Goal: Task Accomplishment & Management: Manage account settings

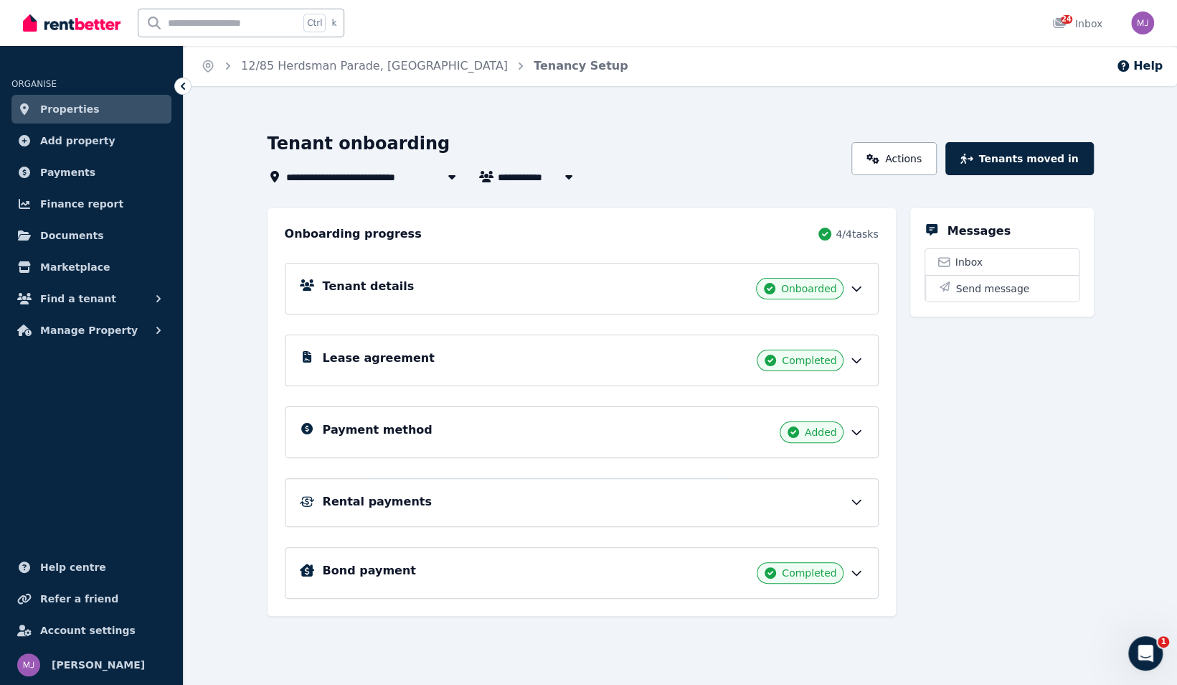
click at [856, 498] on icon at bounding box center [857, 501] width 14 height 14
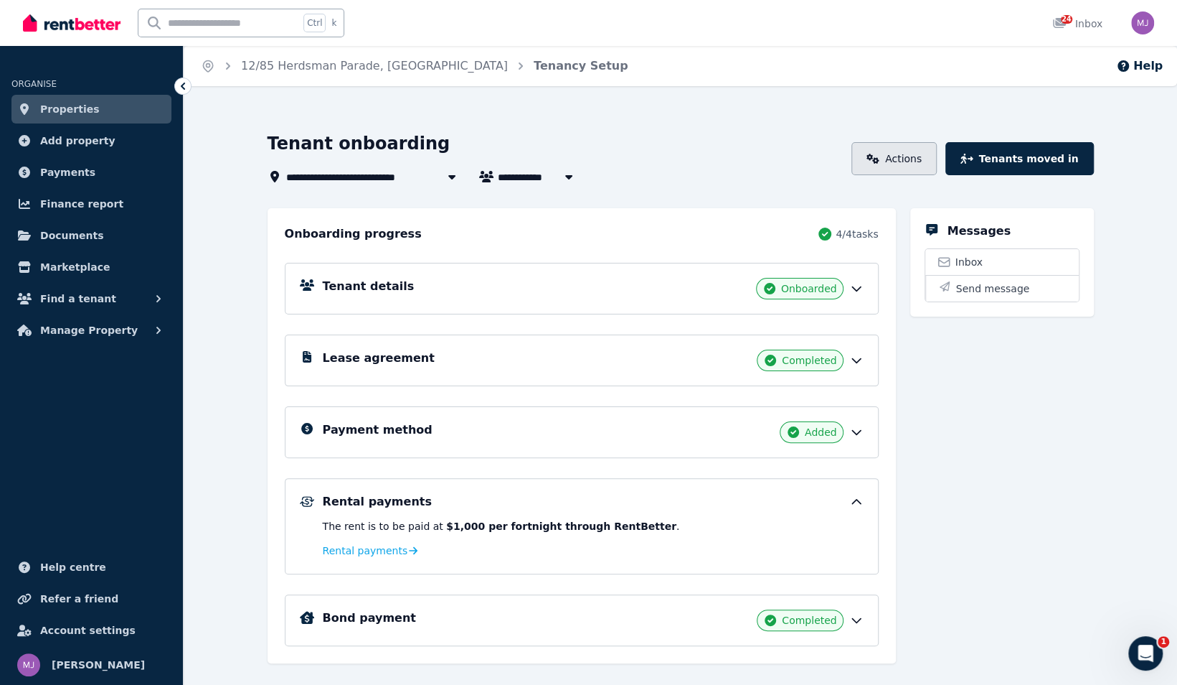
click at [914, 165] on link "Actions" at bounding box center [894, 158] width 85 height 33
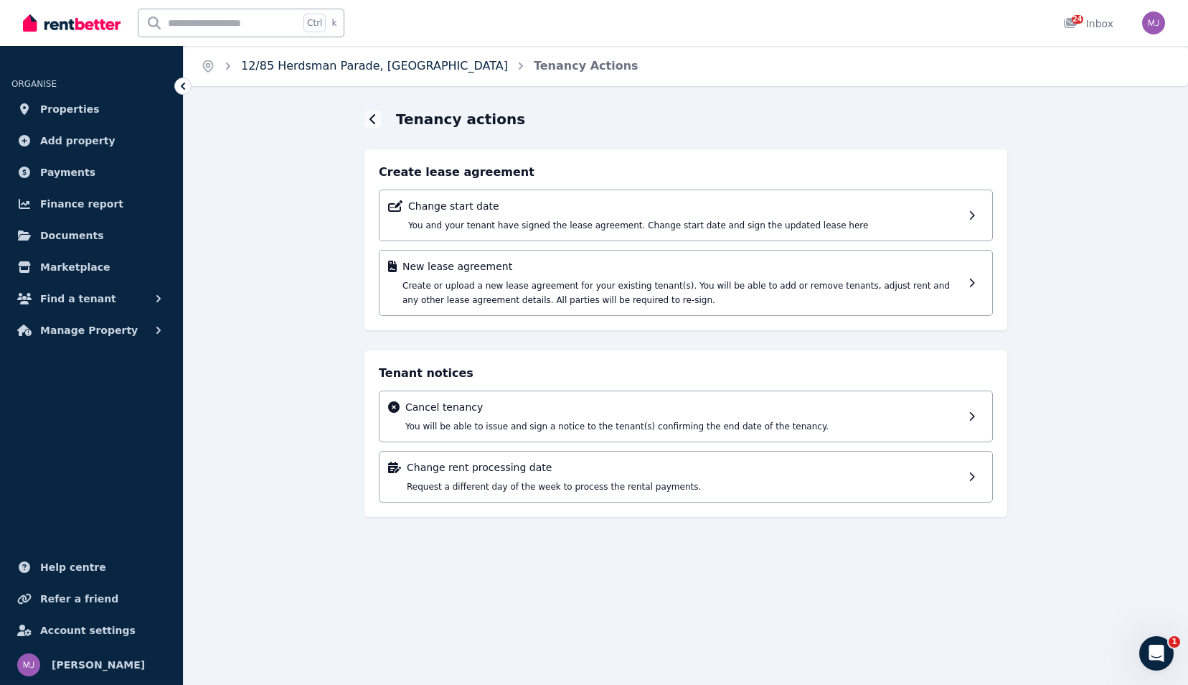
click at [257, 61] on link "12/85 Herdsman Parade, [GEOGRAPHIC_DATA]" at bounding box center [374, 66] width 267 height 14
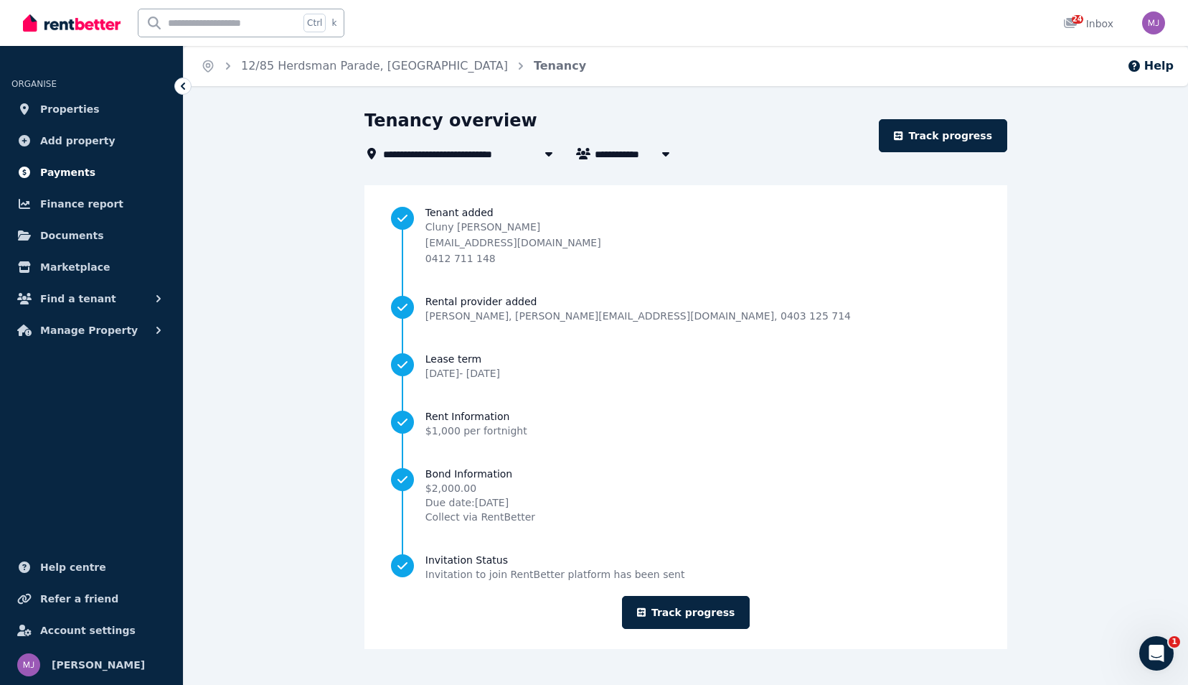
click at [62, 168] on span "Payments" at bounding box center [67, 172] width 55 height 17
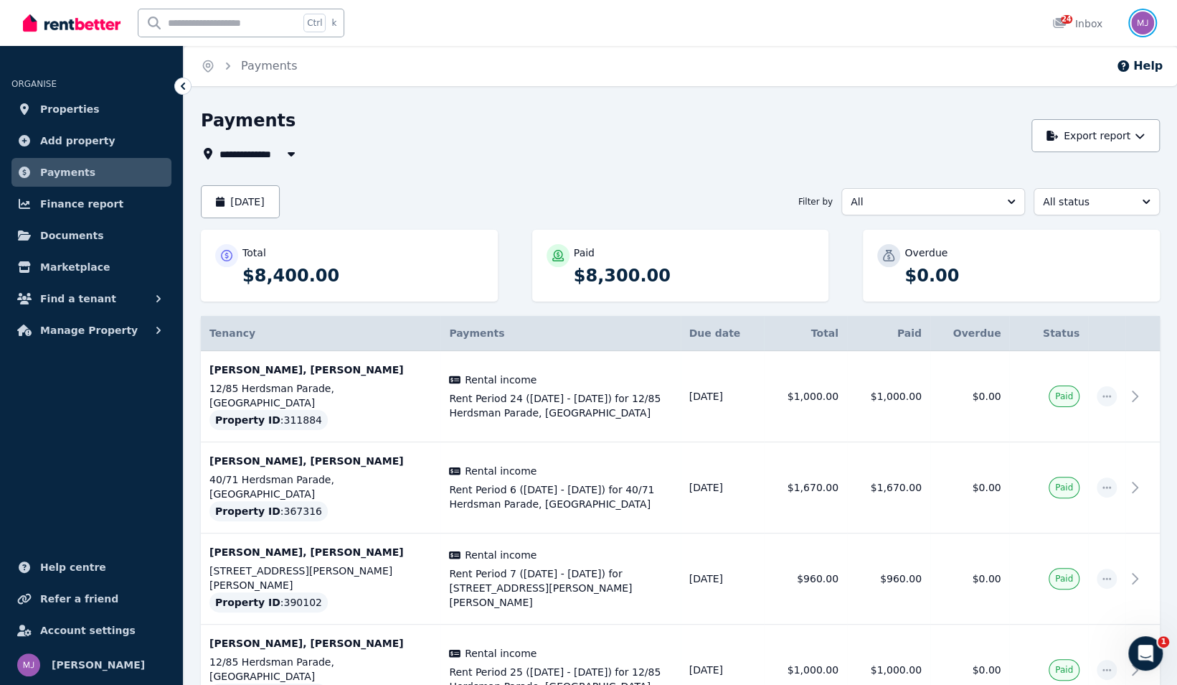
click at [1144, 25] on img "button" at bounding box center [1143, 22] width 23 height 23
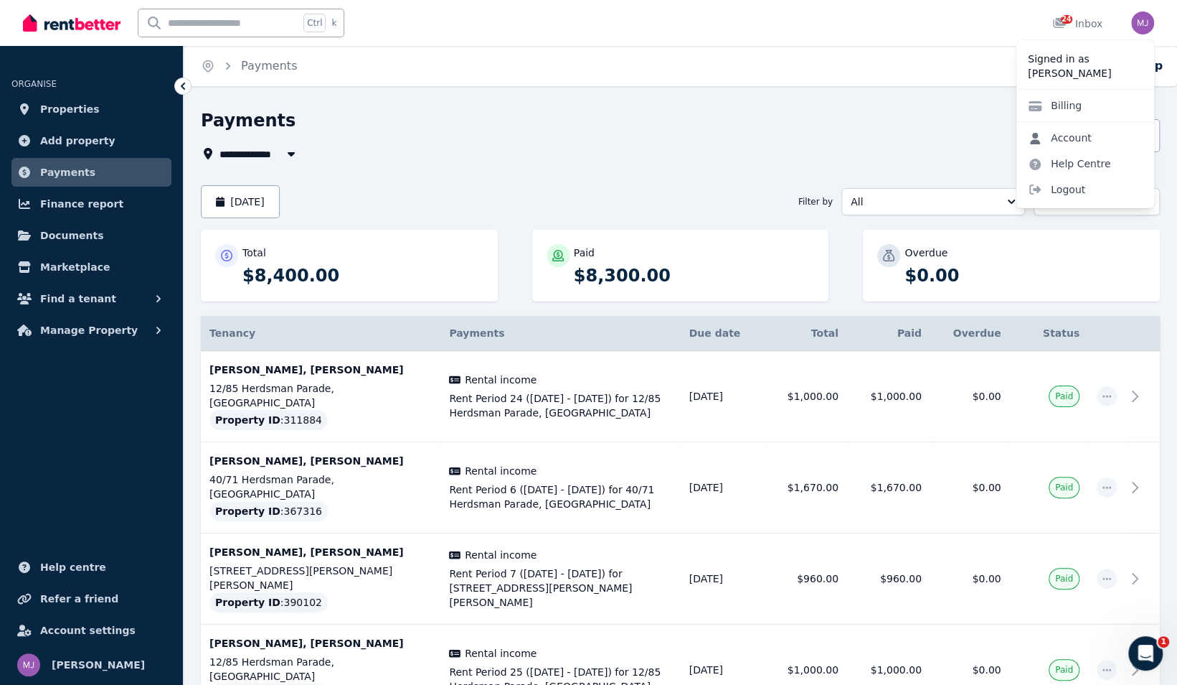
click at [1085, 138] on link "Account" at bounding box center [1060, 138] width 87 height 26
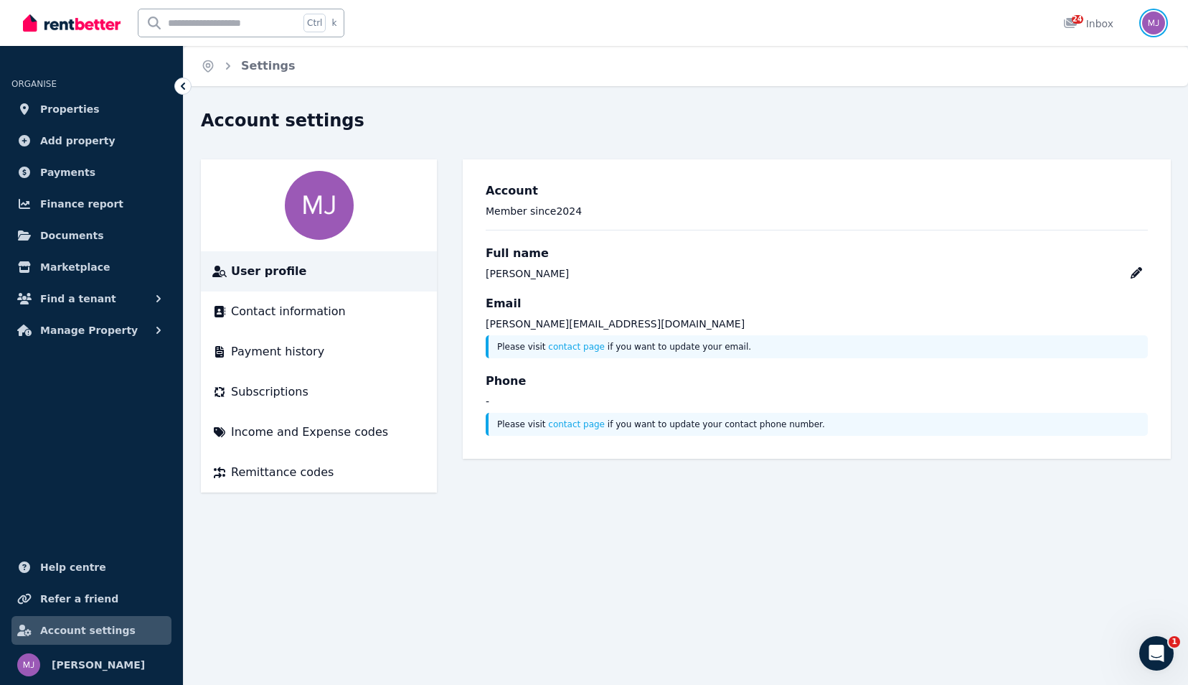
click at [1157, 25] on img "button" at bounding box center [1153, 22] width 23 height 23
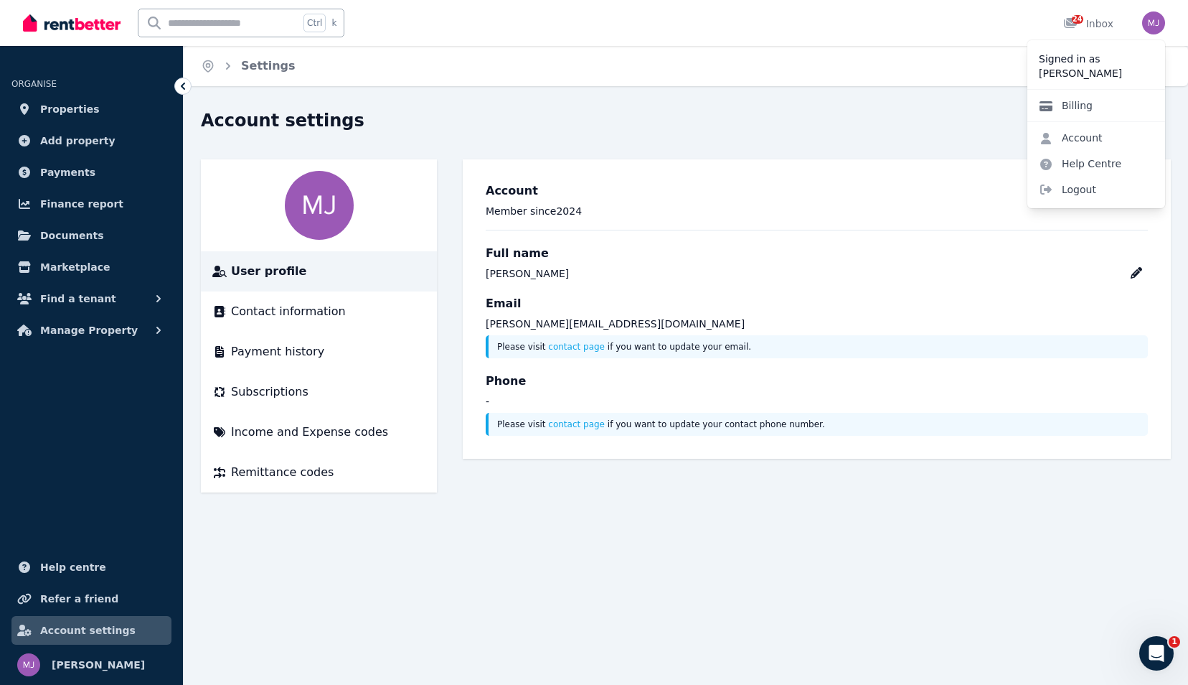
click at [1062, 105] on link "Billing" at bounding box center [1066, 106] width 77 height 26
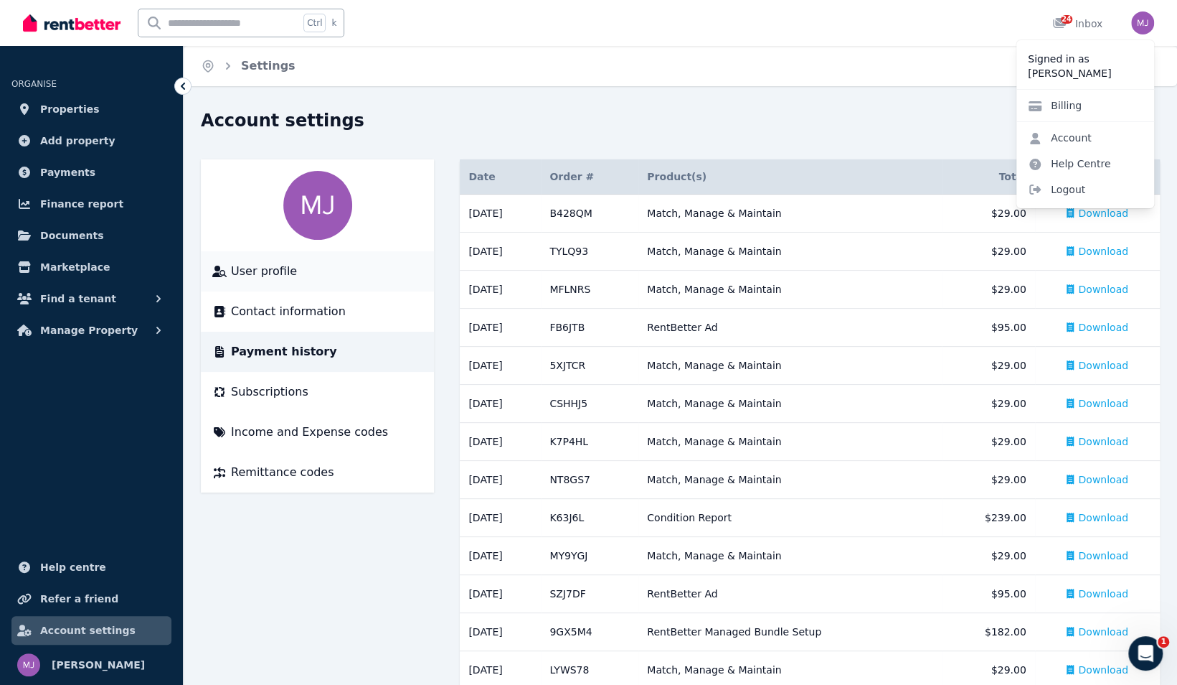
click at [260, 270] on span "User profile" at bounding box center [264, 271] width 66 height 17
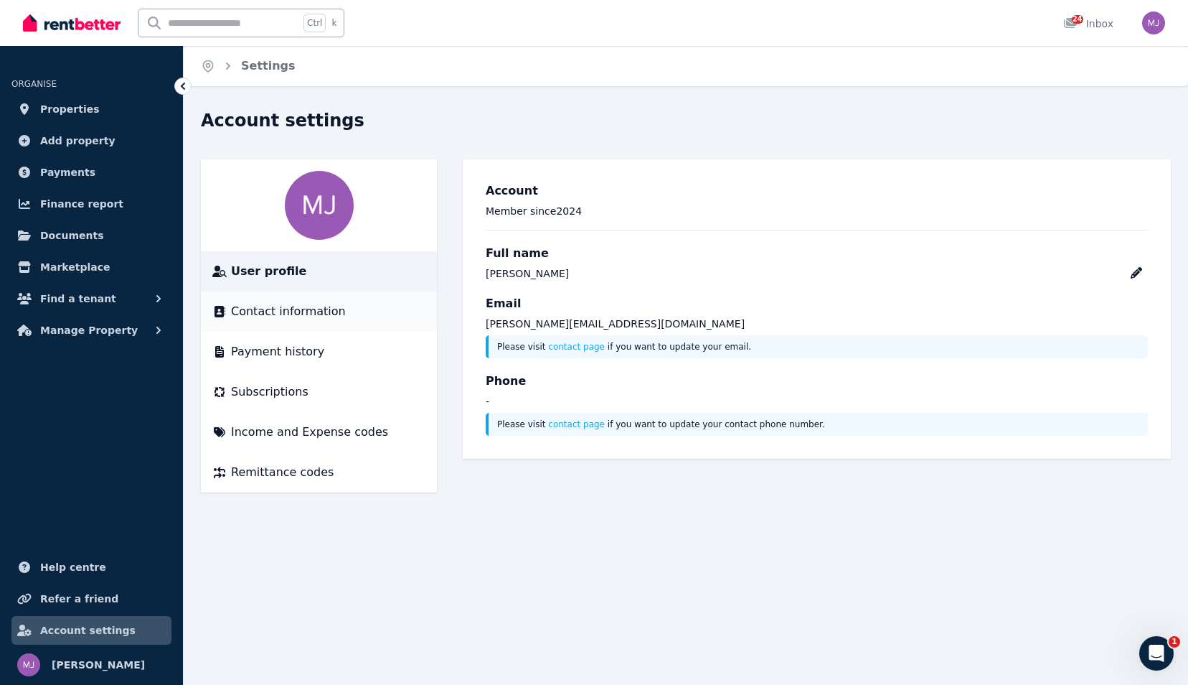
click at [284, 316] on span "Contact information" at bounding box center [288, 311] width 115 height 17
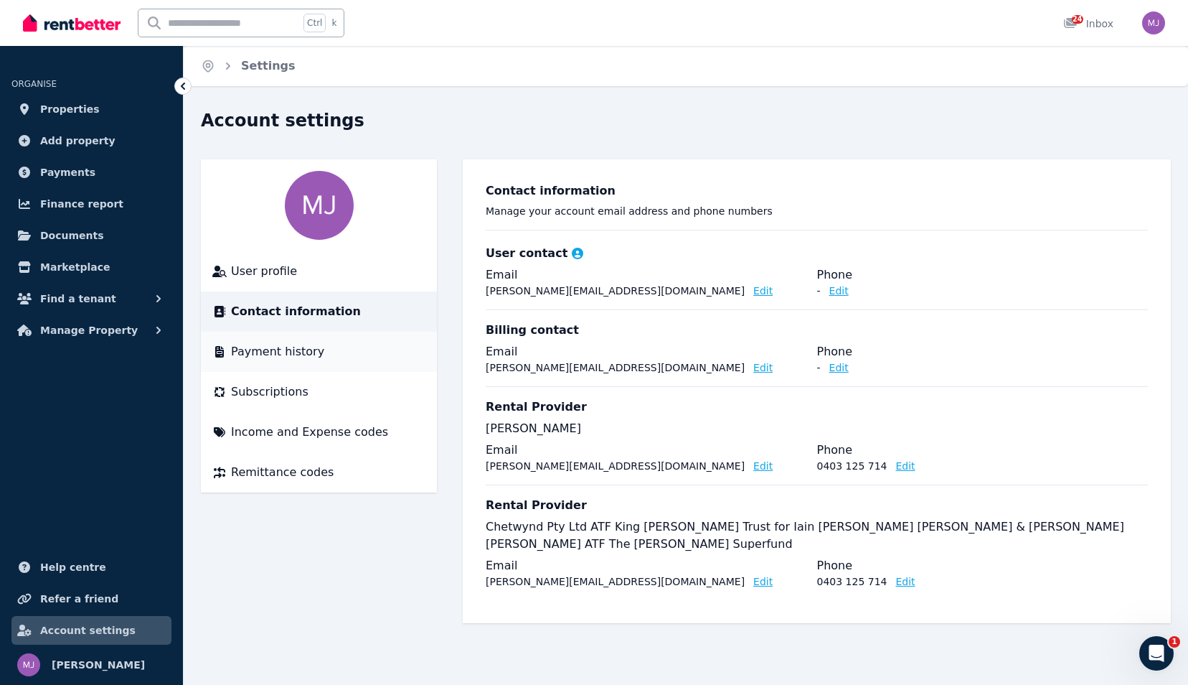
click at [281, 357] on span "Payment history" at bounding box center [277, 351] width 93 height 17
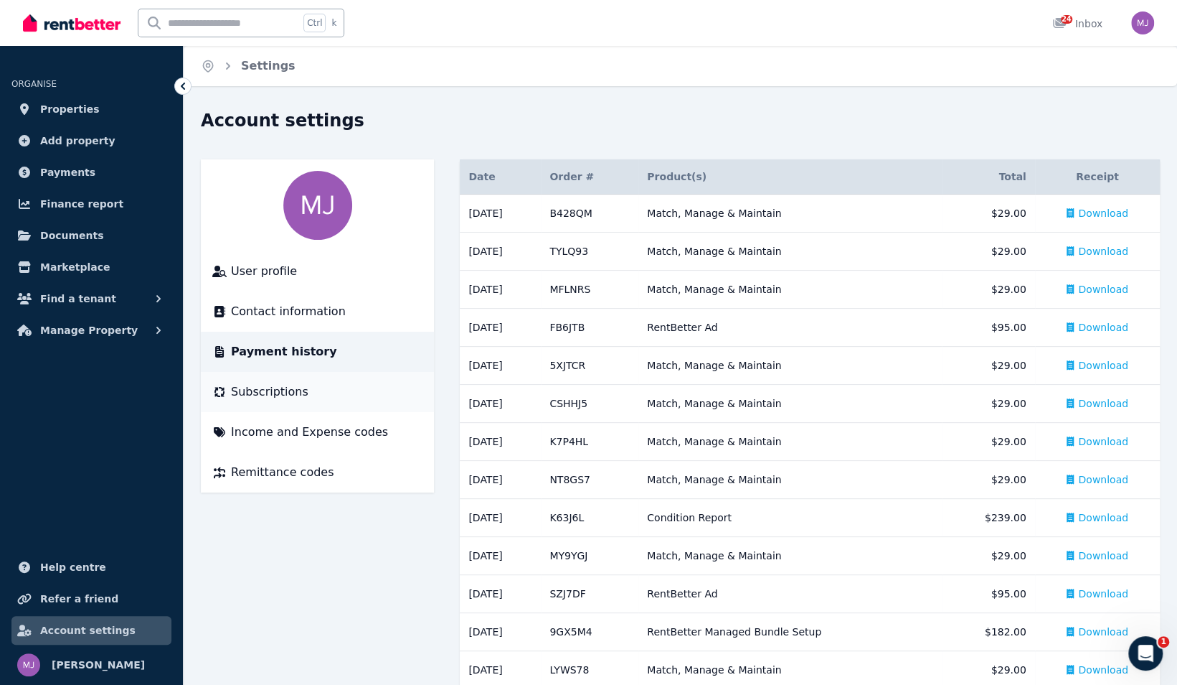
click at [272, 393] on span "Subscriptions" at bounding box center [269, 391] width 77 height 17
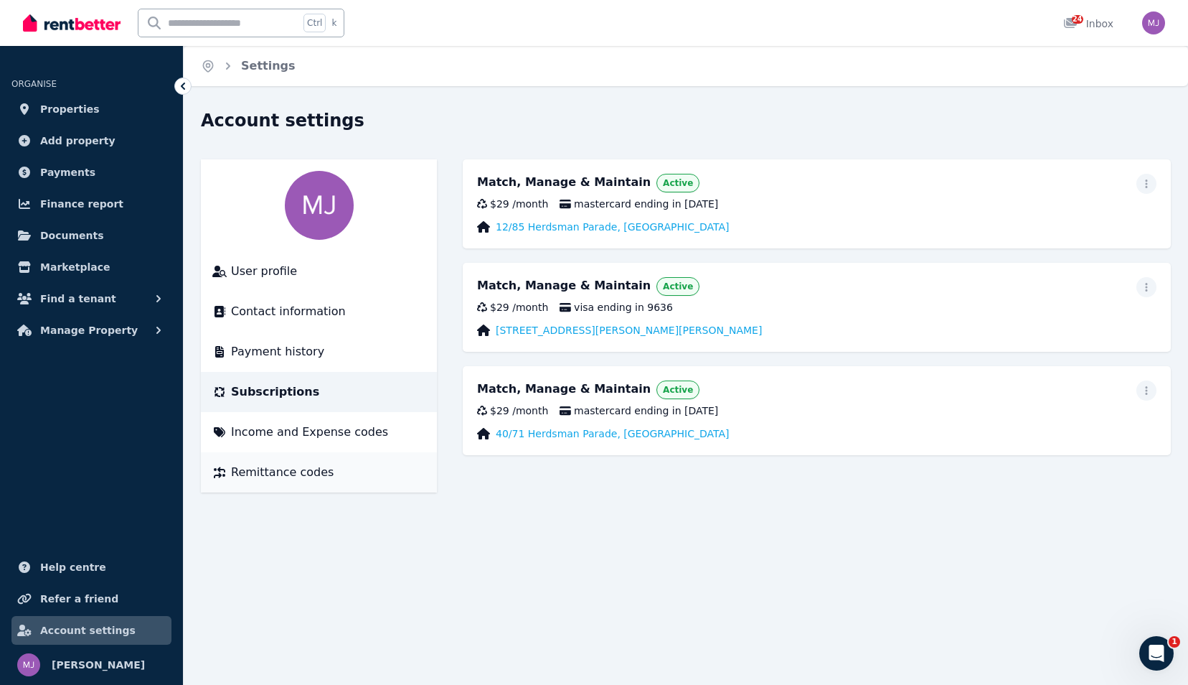
click at [268, 467] on span "Remittance codes" at bounding box center [282, 472] width 103 height 17
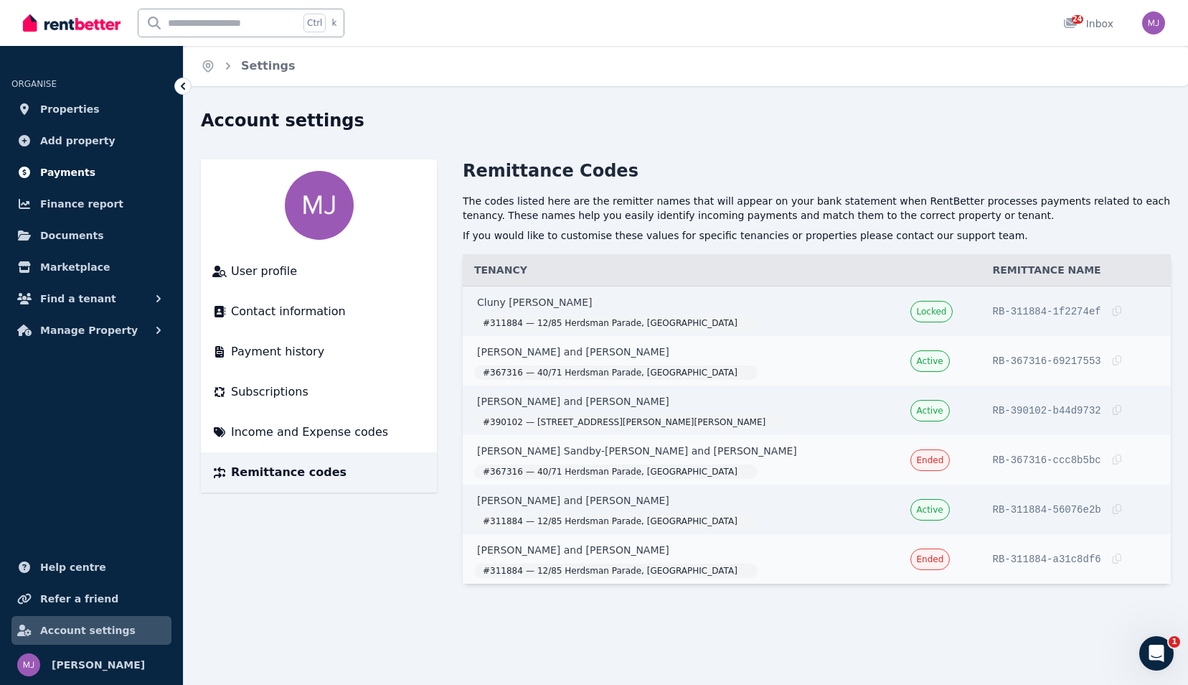
click at [57, 171] on span "Payments" at bounding box center [67, 172] width 55 height 17
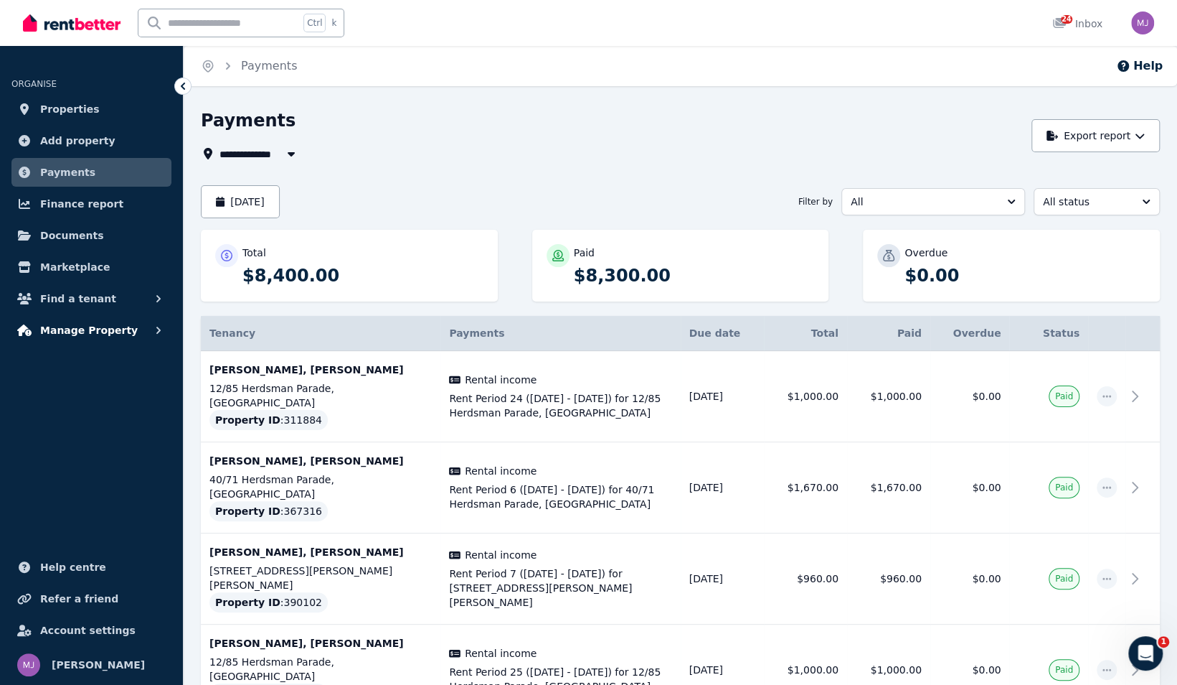
click at [72, 326] on span "Manage Property" at bounding box center [89, 329] width 98 height 17
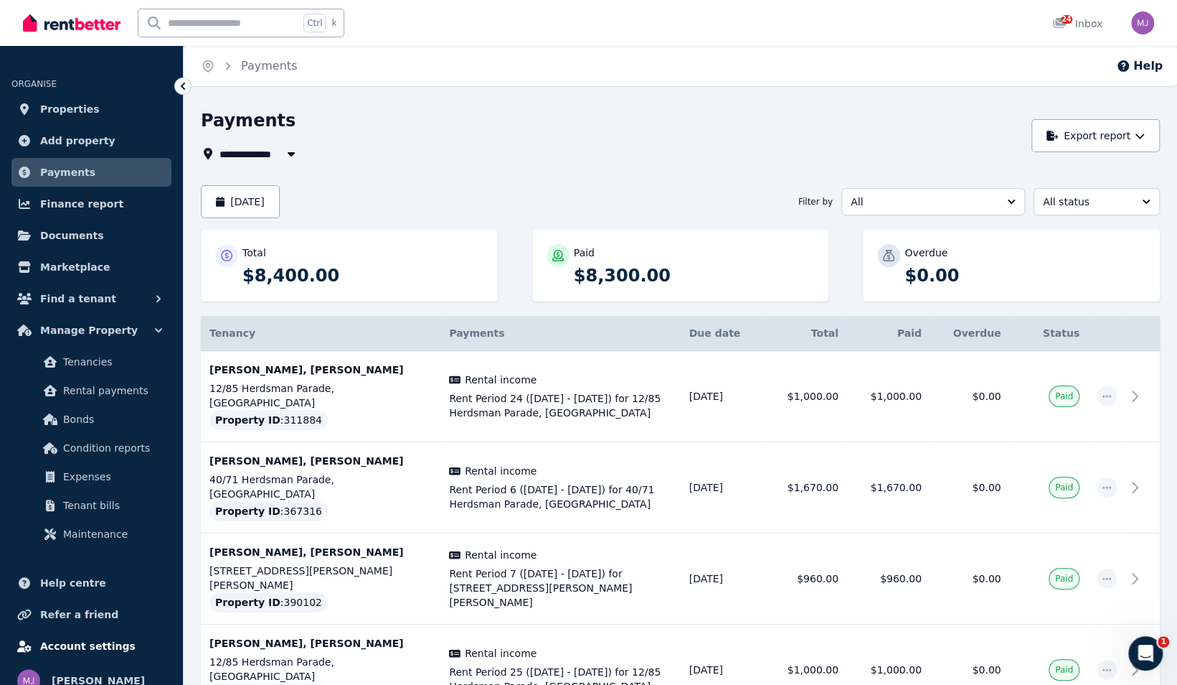
click at [87, 650] on span "Account settings" at bounding box center [87, 645] width 95 height 17
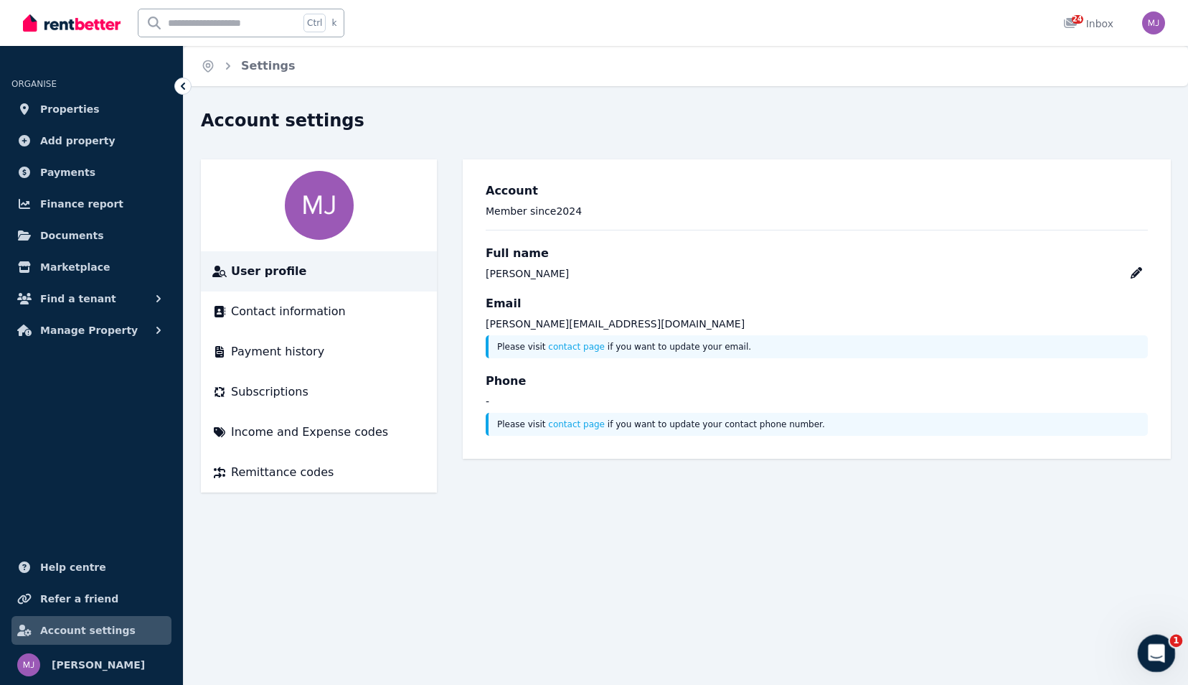
click at [1154, 650] on icon "Open Intercom Messenger" at bounding box center [1155, 651] width 24 height 24
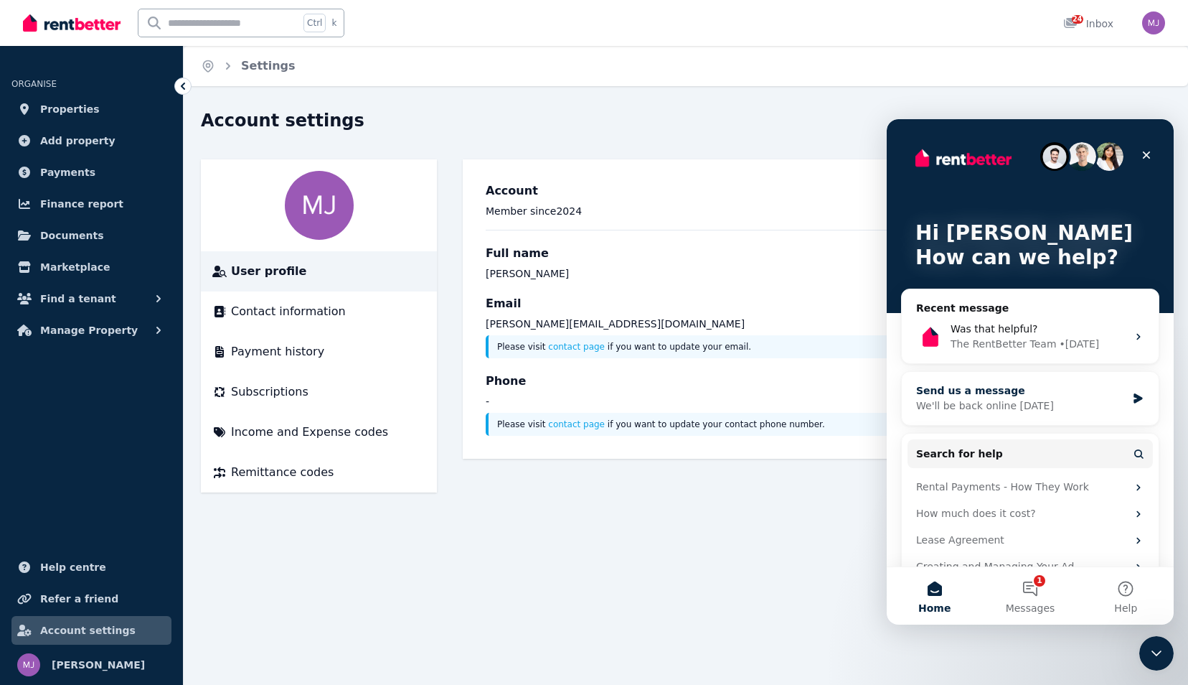
click at [996, 400] on div "We'll be back online [DATE]" at bounding box center [1021, 405] width 210 height 15
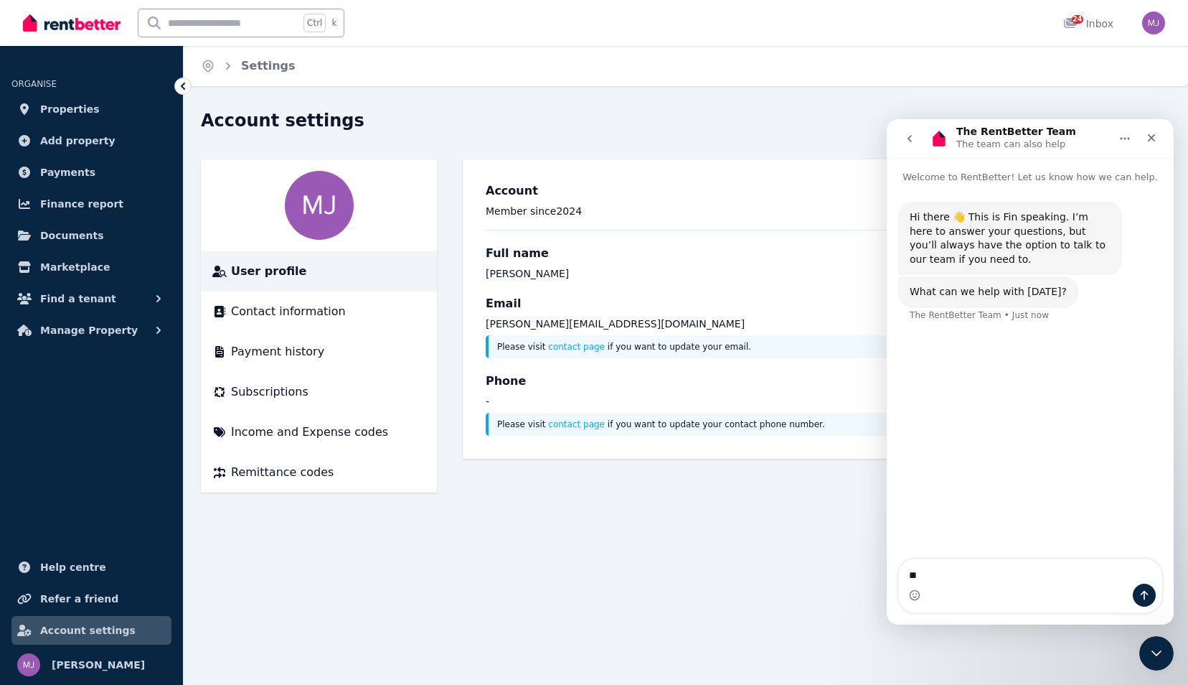
type textarea "**"
type textarea "*****"
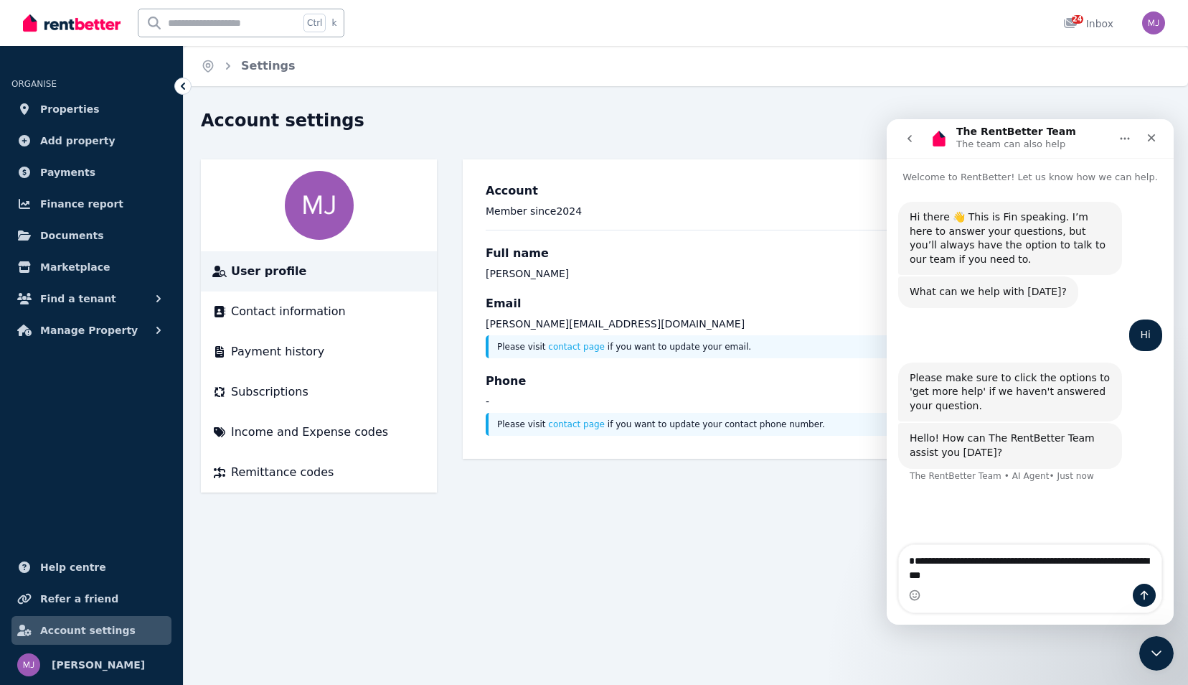
type textarea "**********"
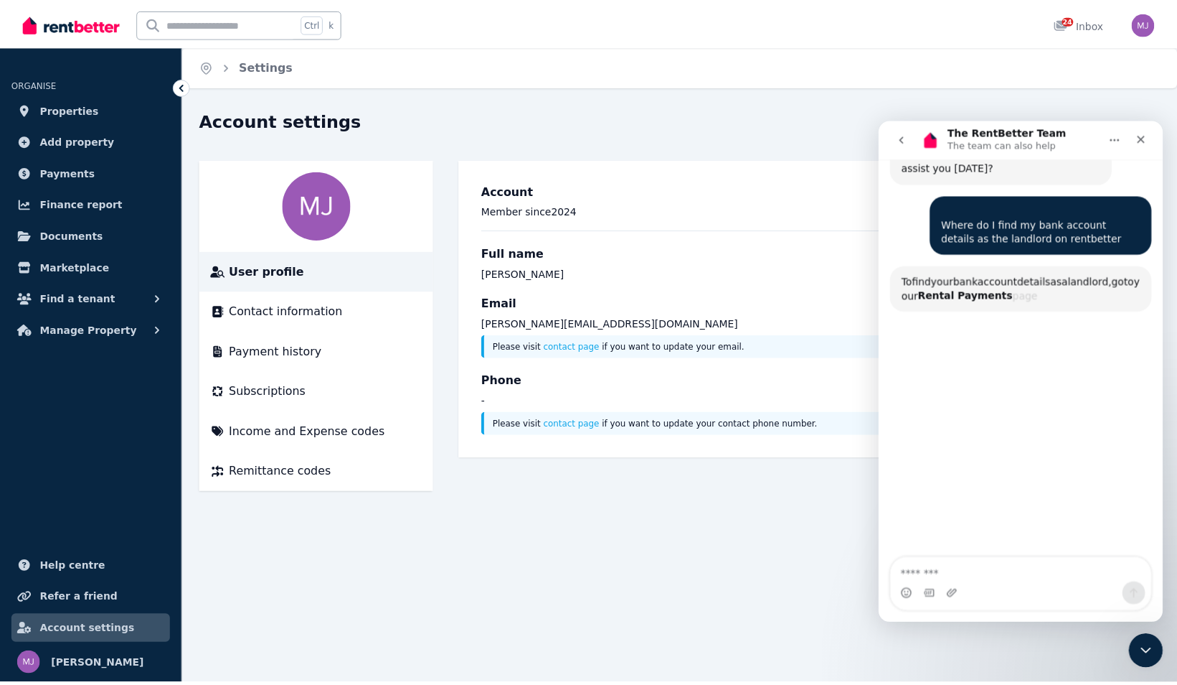
scroll to position [326, 0]
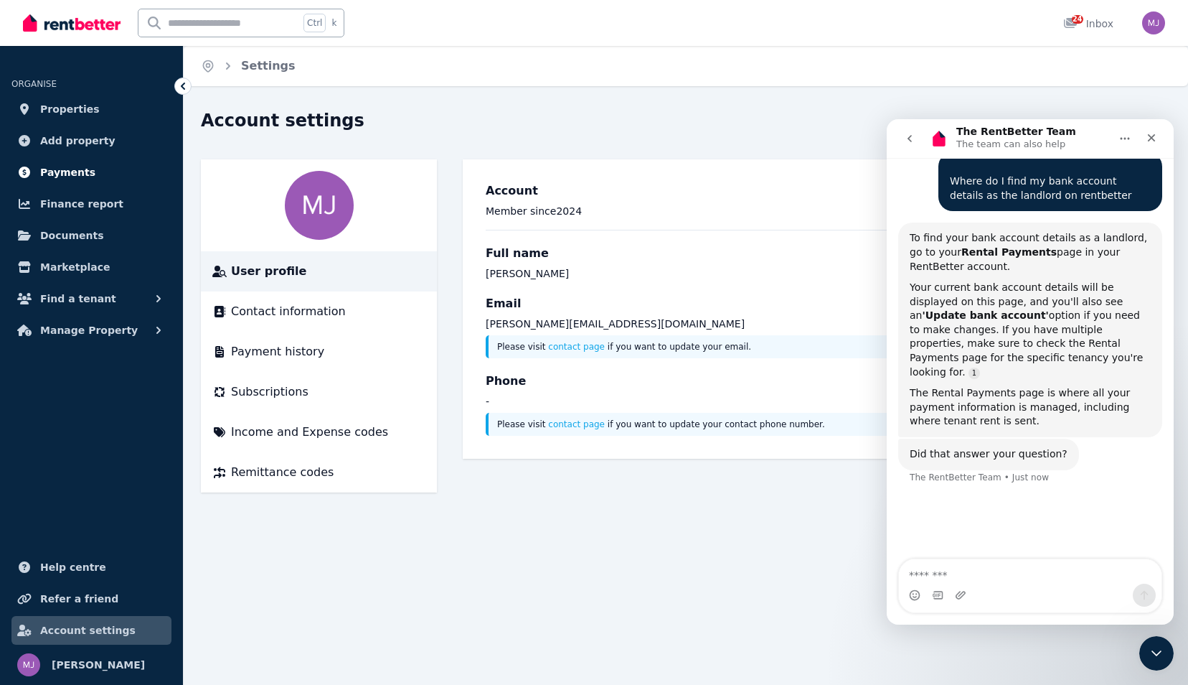
click at [61, 182] on link "Payments" at bounding box center [91, 172] width 160 height 29
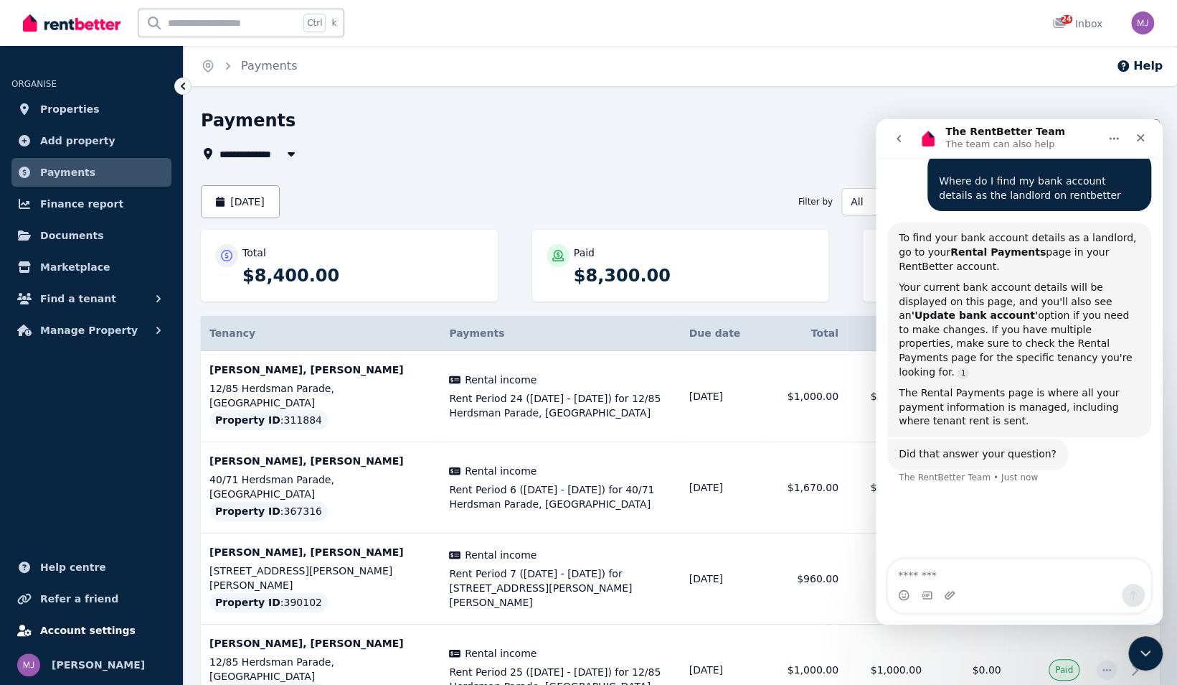
click at [92, 628] on span "Account settings" at bounding box center [87, 629] width 95 height 17
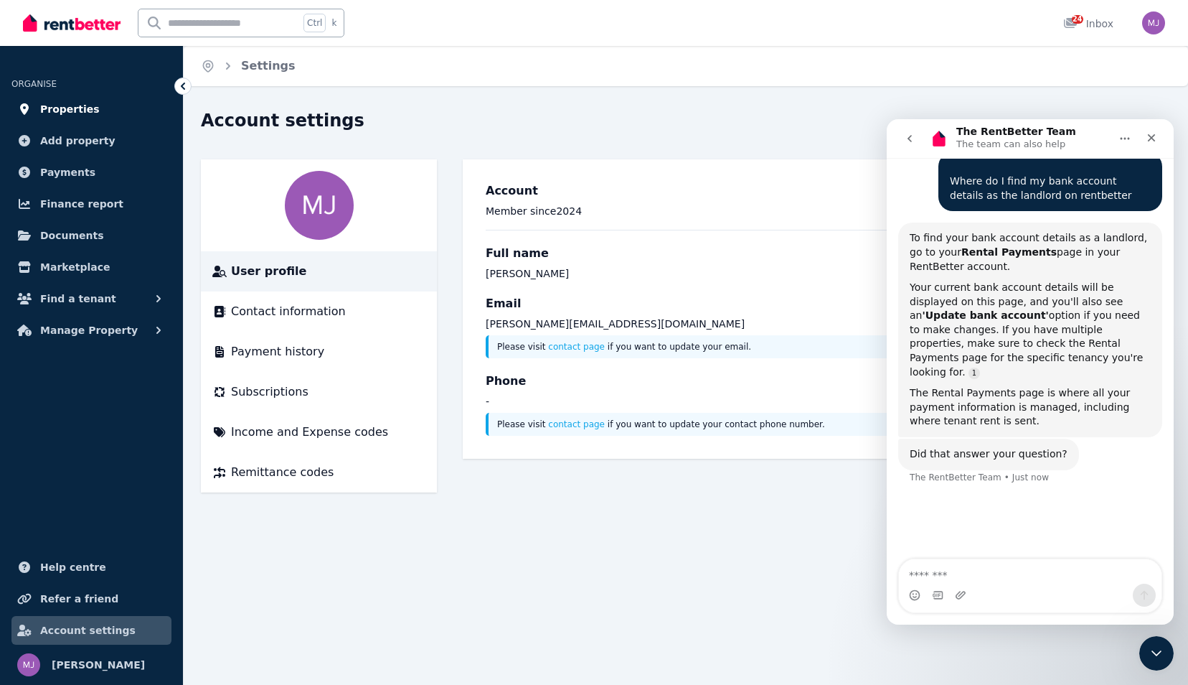
click at [81, 110] on span "Properties" at bounding box center [70, 108] width 60 height 17
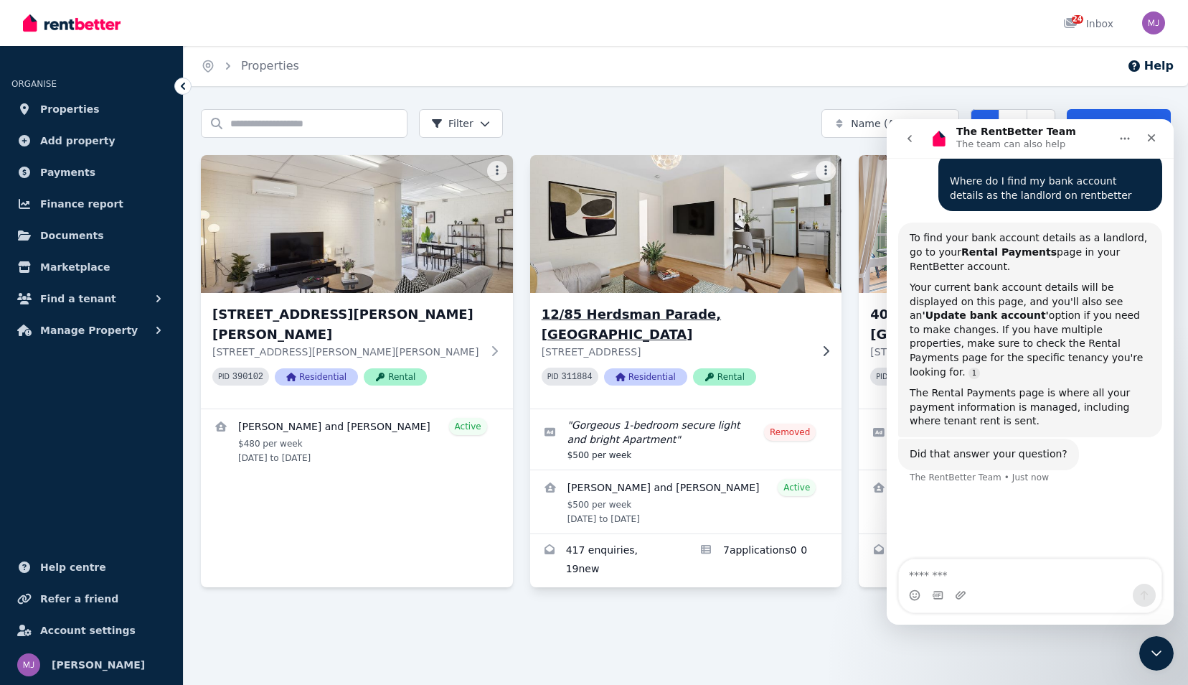
click at [649, 253] on img at bounding box center [685, 223] width 327 height 145
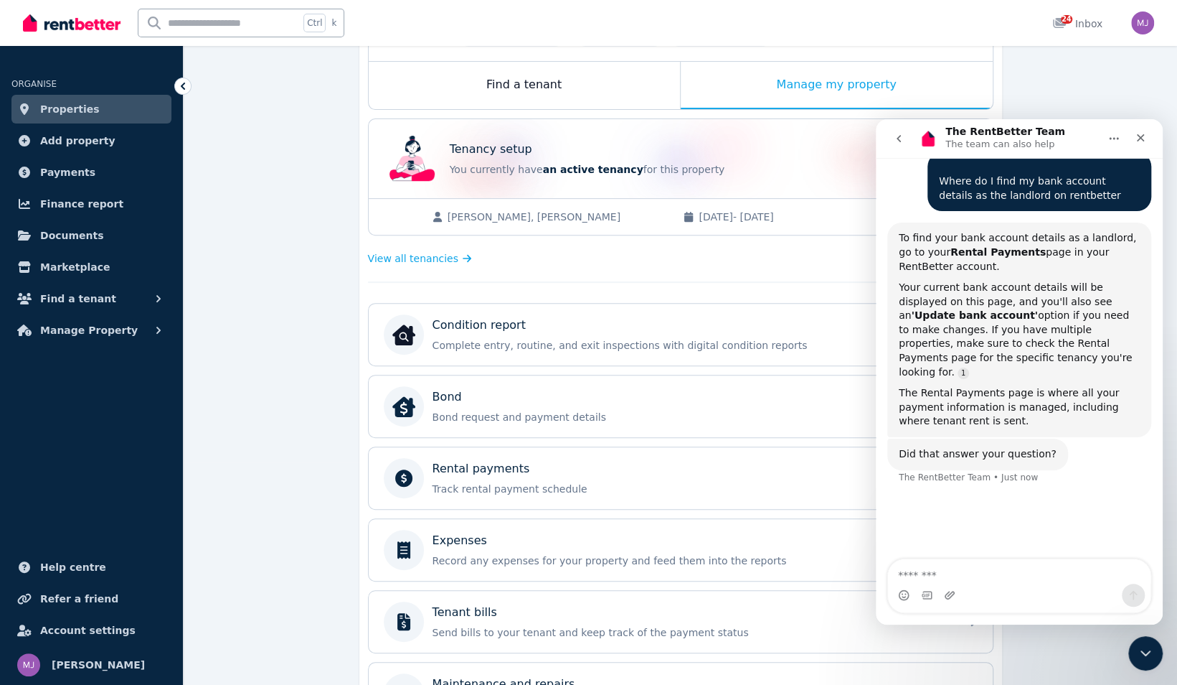
scroll to position [287, 0]
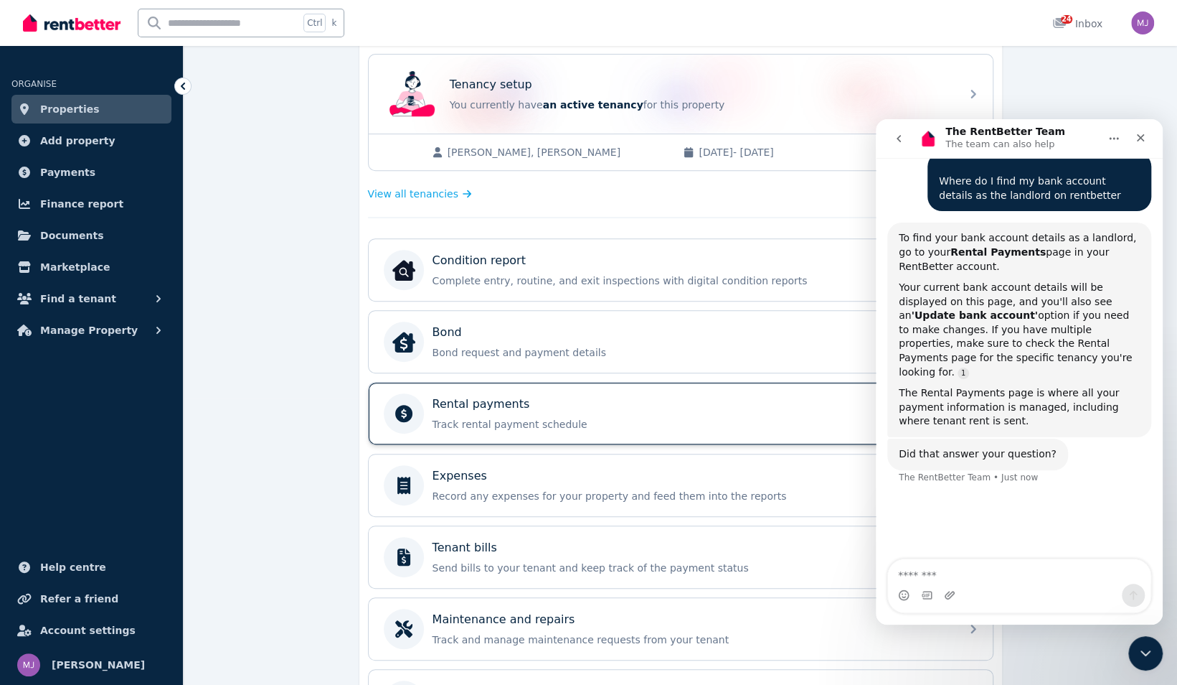
click at [517, 417] on p "Track rental payment schedule" at bounding box center [692, 424] width 519 height 14
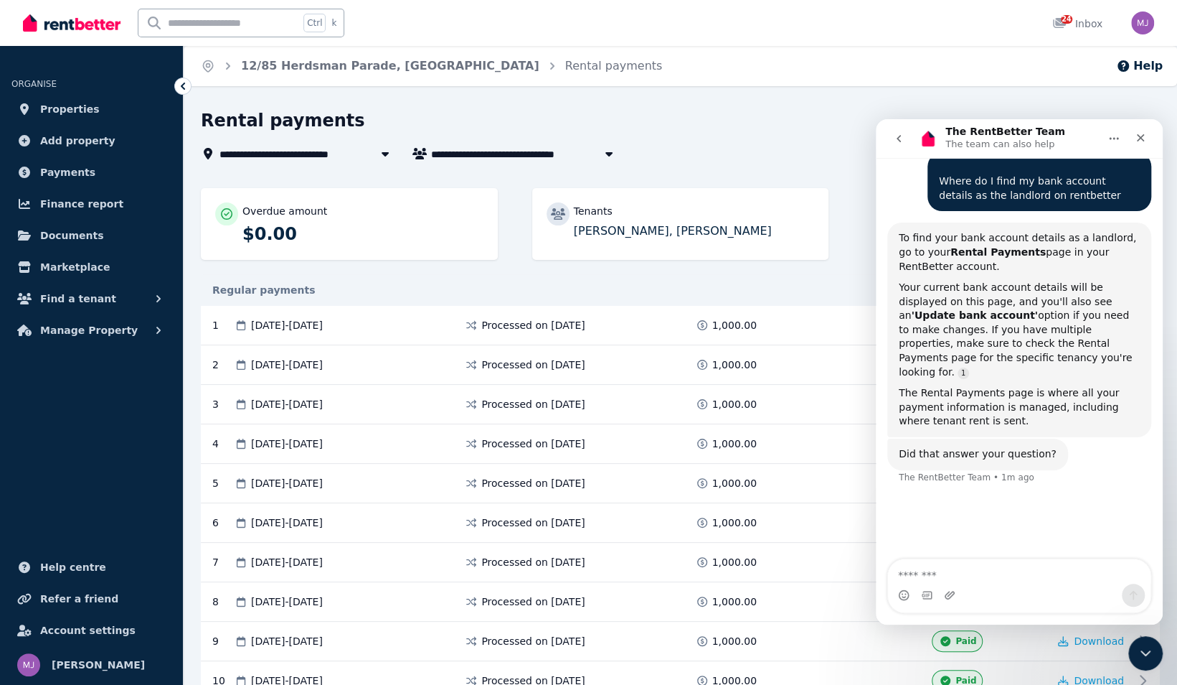
click at [899, 134] on icon "go back" at bounding box center [898, 138] width 11 height 11
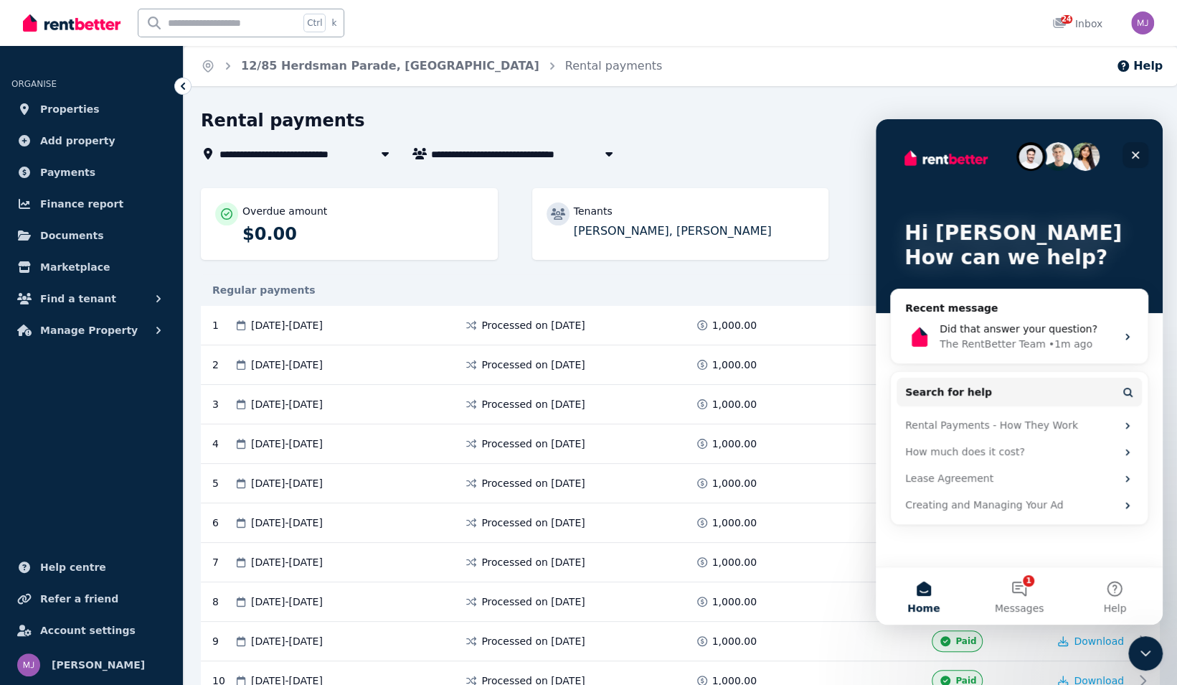
click at [1132, 154] on icon "Close" at bounding box center [1135, 154] width 11 height 11
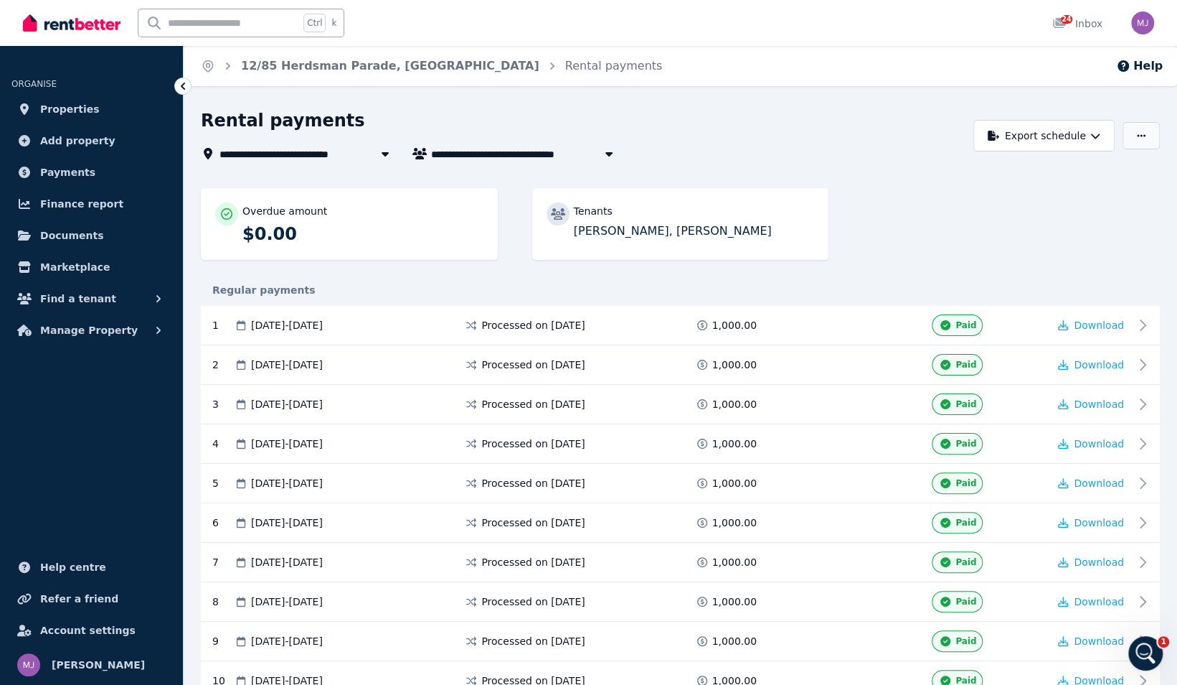
click at [1147, 135] on button "button" at bounding box center [1141, 135] width 37 height 27
click at [1096, 199] on p "Update bank account" at bounding box center [1089, 196] width 119 height 14
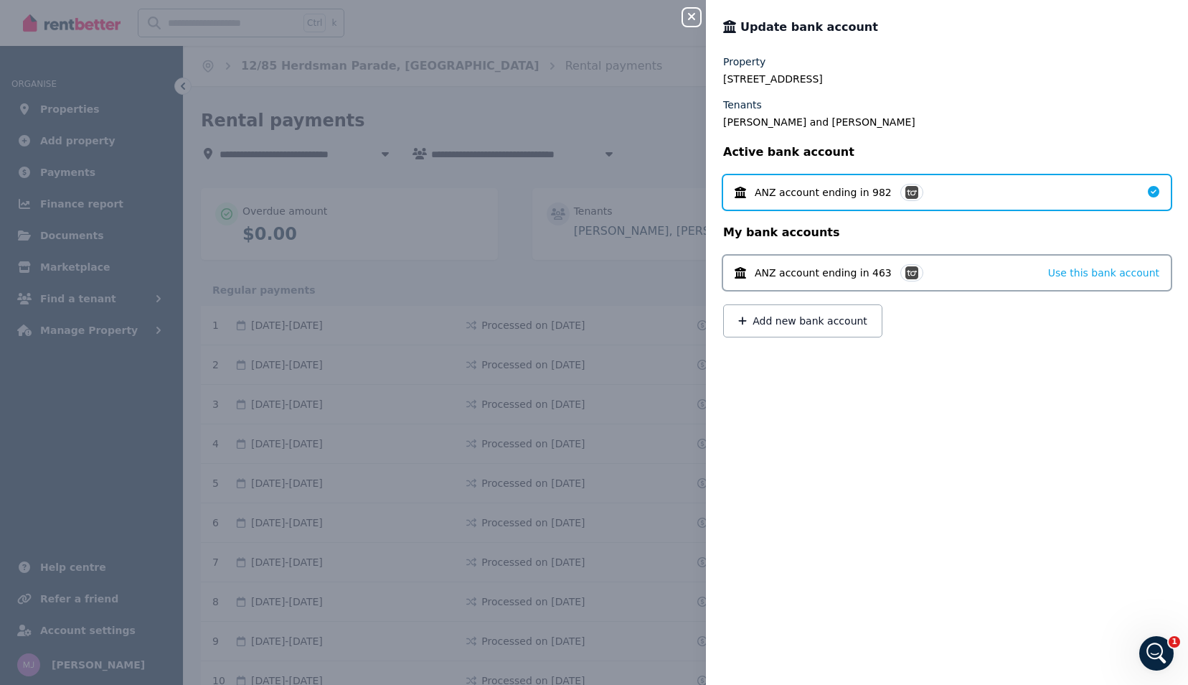
click at [438, 270] on div "Close panel Update bank account Property [STREET_ADDRESS] Tenants [PERSON_NAME]…" at bounding box center [594, 342] width 1188 height 685
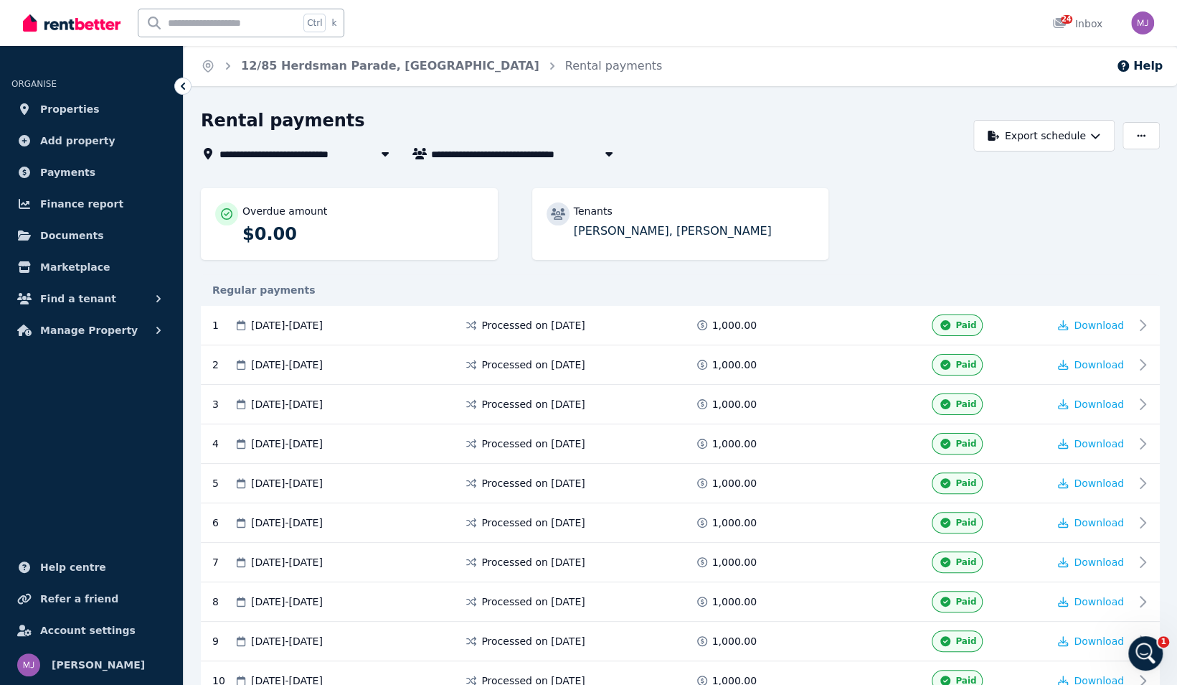
click at [610, 155] on icon "button" at bounding box center [609, 154] width 7 height 4
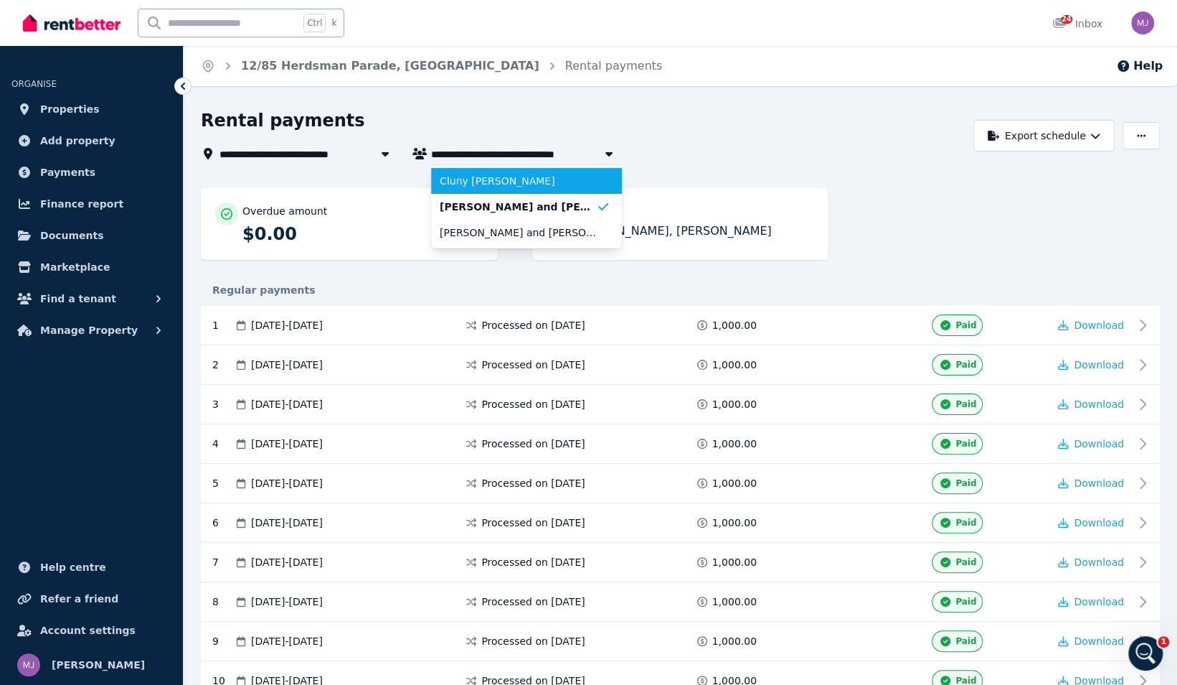
click at [584, 176] on span "Cluny [PERSON_NAME]" at bounding box center [518, 181] width 156 height 14
type input "**********"
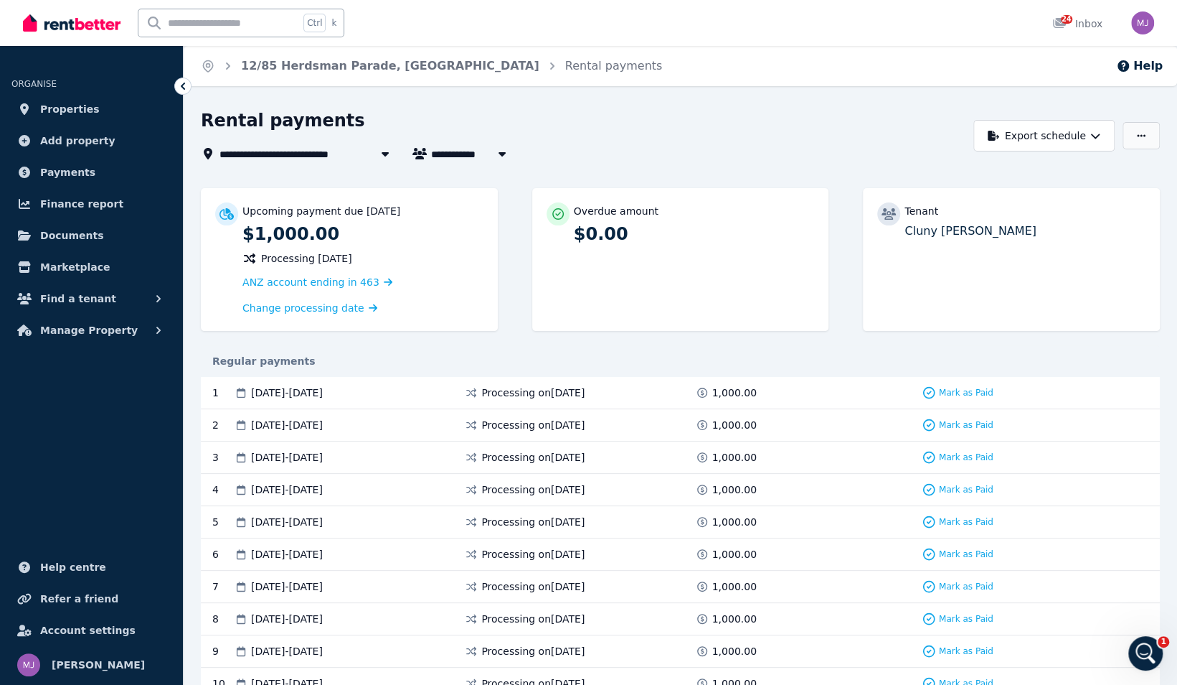
click at [1136, 135] on button "button" at bounding box center [1141, 135] width 37 height 27
click at [1091, 189] on button "Update bank account" at bounding box center [1082, 197] width 161 height 26
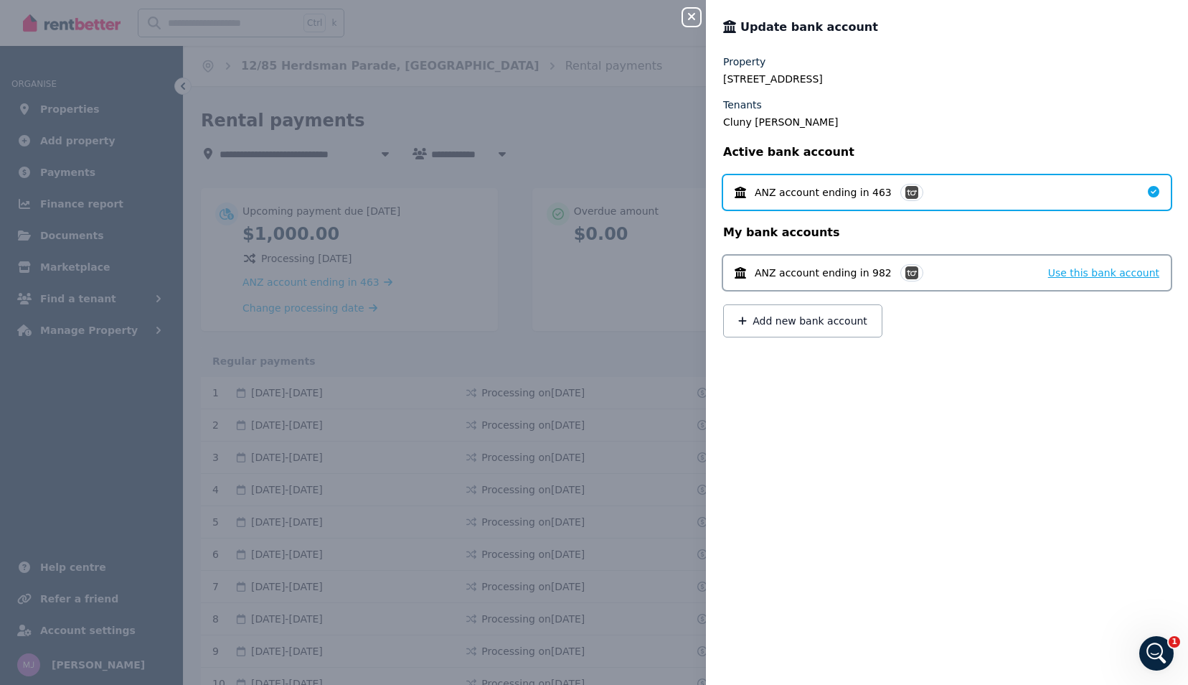
click at [1073, 277] on span "Use this bank account" at bounding box center [1103, 272] width 111 height 11
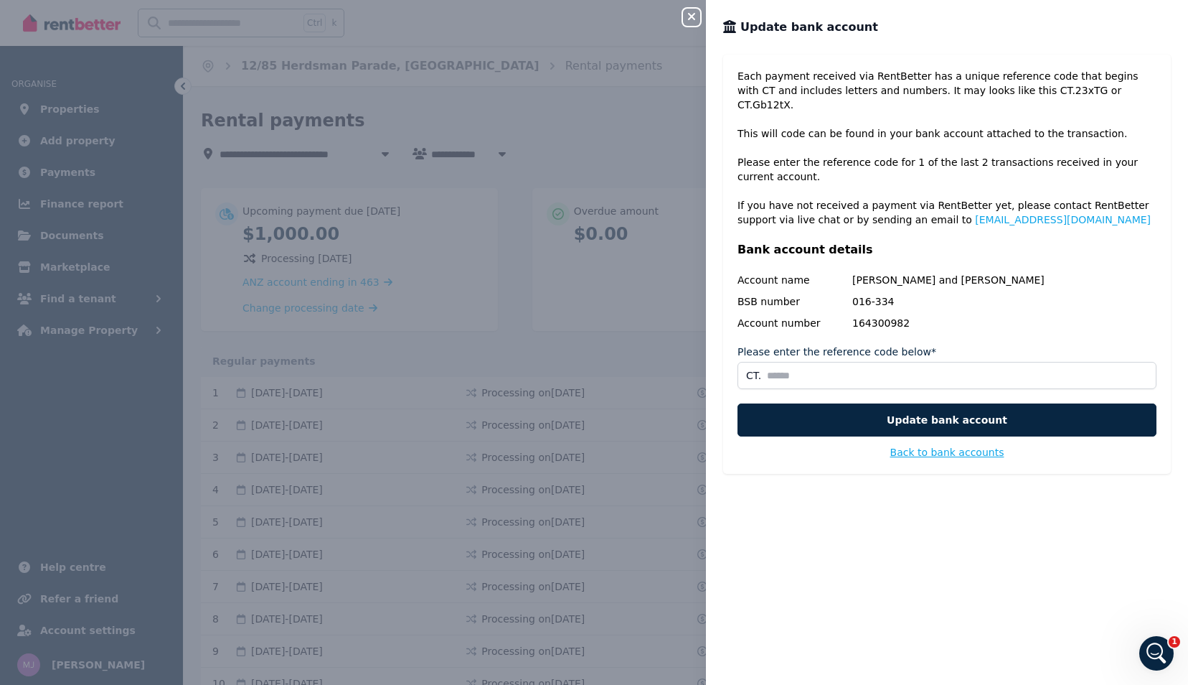
click at [933, 445] on button "Back to bank accounts" at bounding box center [947, 452] width 114 height 14
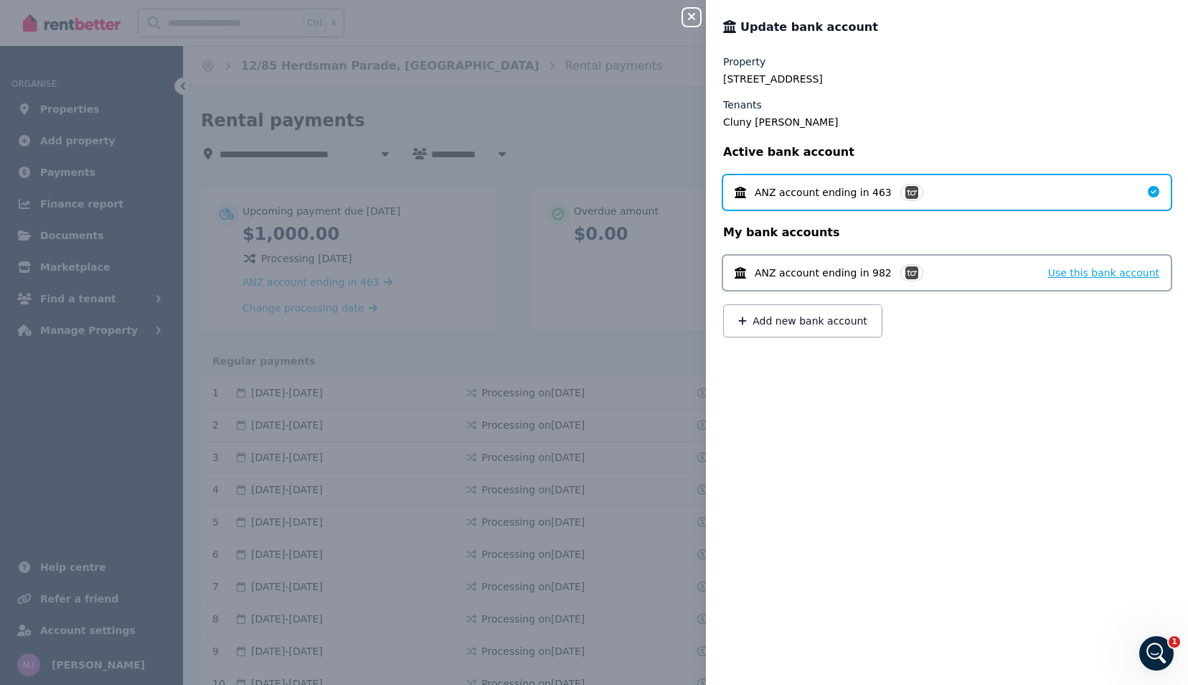
click at [1099, 276] on span "Use this bank account" at bounding box center [1103, 272] width 111 height 11
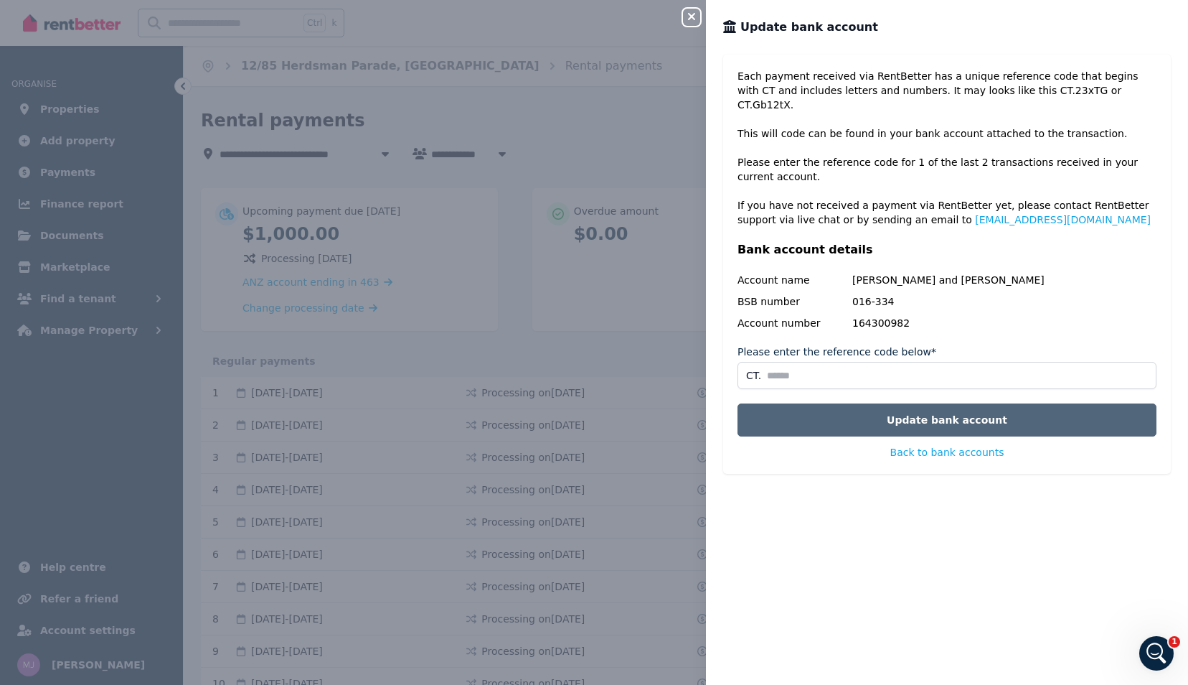
click at [946, 406] on button "Update bank account" at bounding box center [947, 419] width 419 height 33
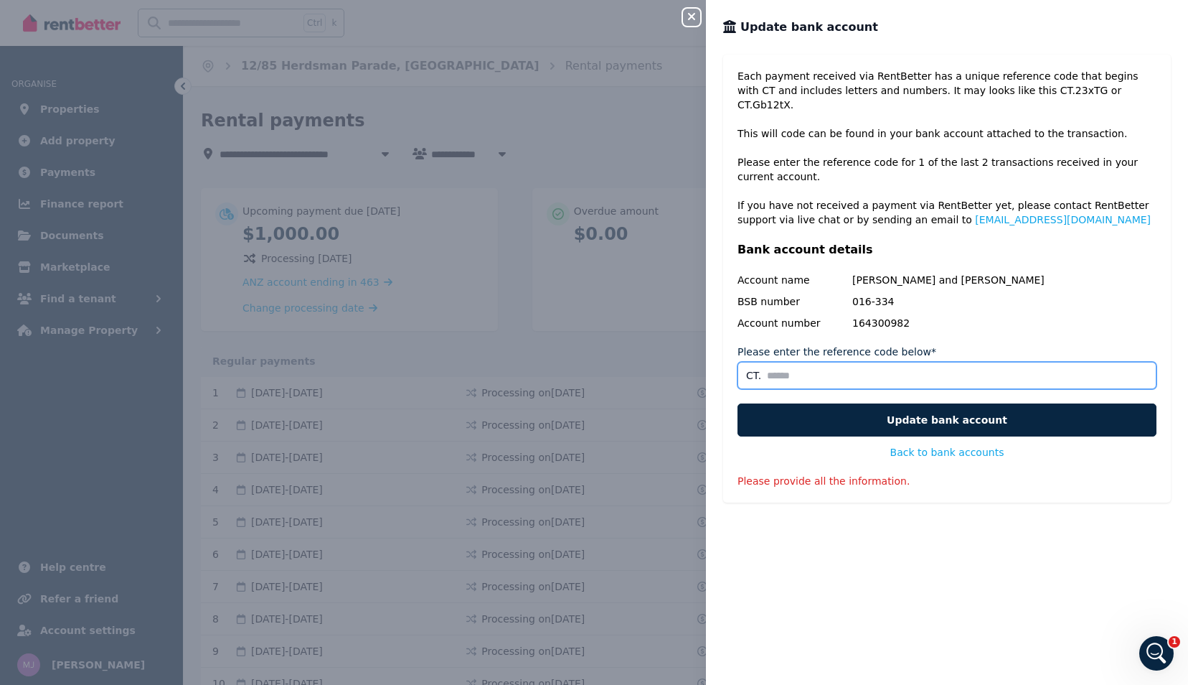
click at [814, 362] on input "Please enter the reference code below*" at bounding box center [947, 375] width 419 height 27
click at [804, 362] on input "Please enter the reference code below*" at bounding box center [947, 375] width 419 height 27
paste input "*********"
click at [780, 362] on input "*********" at bounding box center [947, 375] width 419 height 27
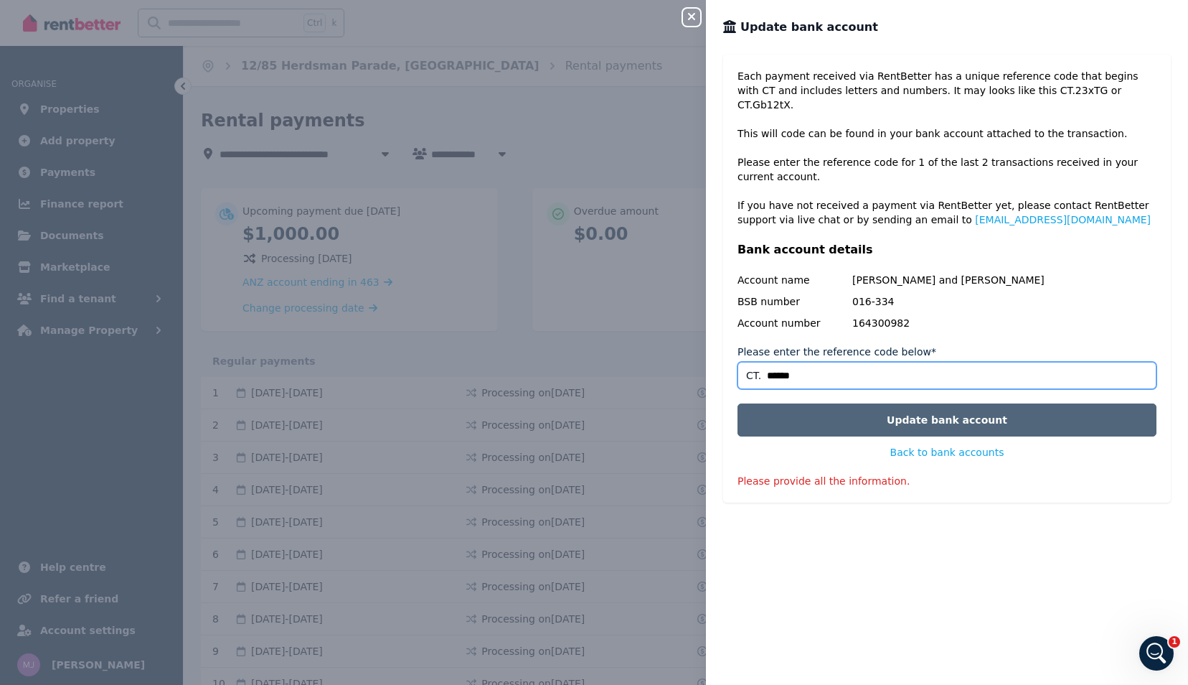
type input "******"
click at [953, 408] on button "Update bank account" at bounding box center [947, 419] width 419 height 33
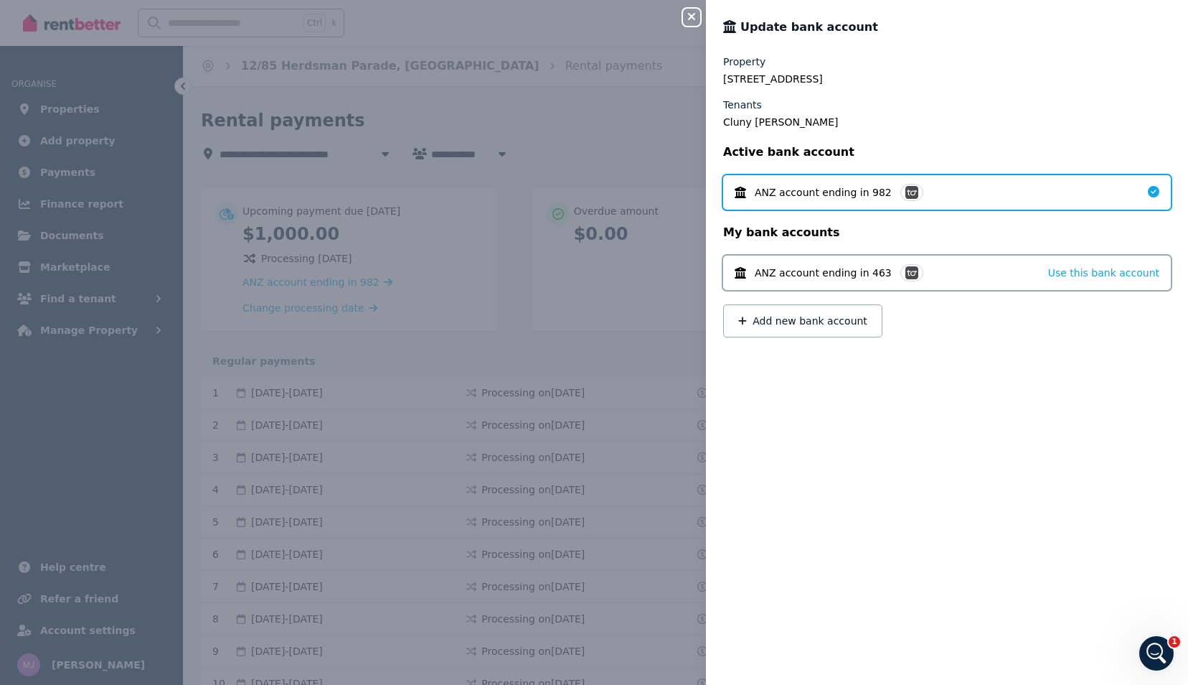
click at [620, 287] on div "Close panel Update bank account Property [STREET_ADDRESS][GEOGRAPHIC_DATA][PERS…" at bounding box center [594, 342] width 1188 height 685
